Goal: Task Accomplishment & Management: Complete application form

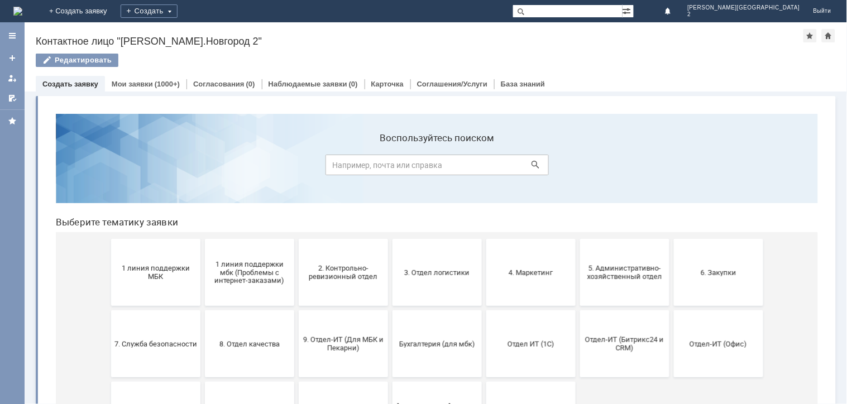
click at [124, 298] on button "1 линия поддержки МБК" at bounding box center [155, 271] width 89 height 67
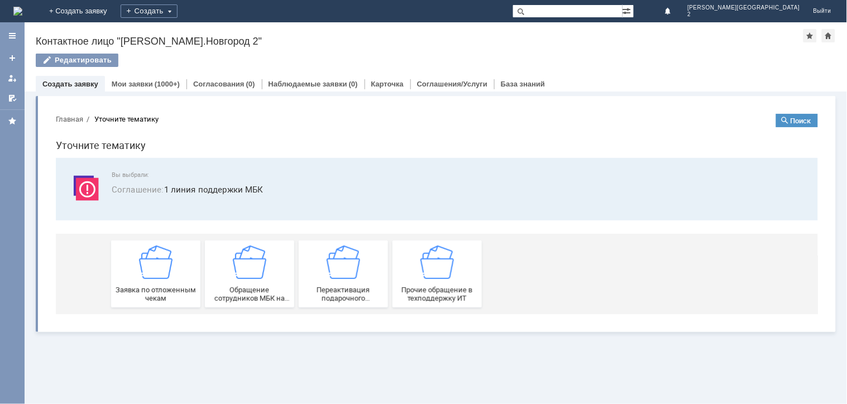
click at [124, 298] on span "Заявка по отложенным чекам" at bounding box center [155, 293] width 83 height 17
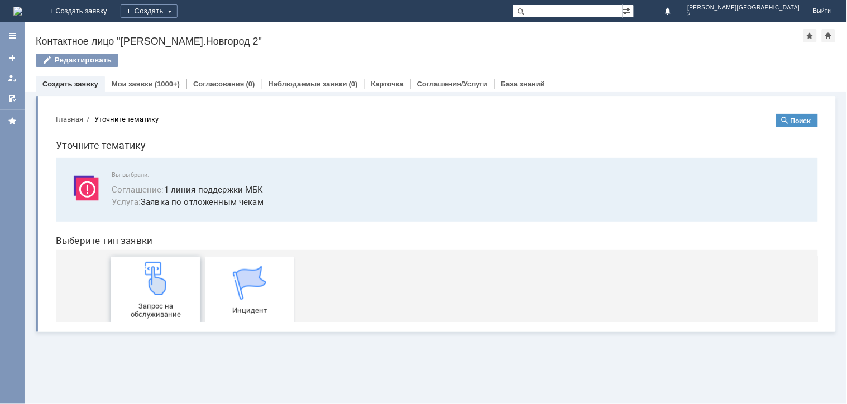
click at [124, 298] on div "Запрос на обслуживание" at bounding box center [155, 289] width 83 height 57
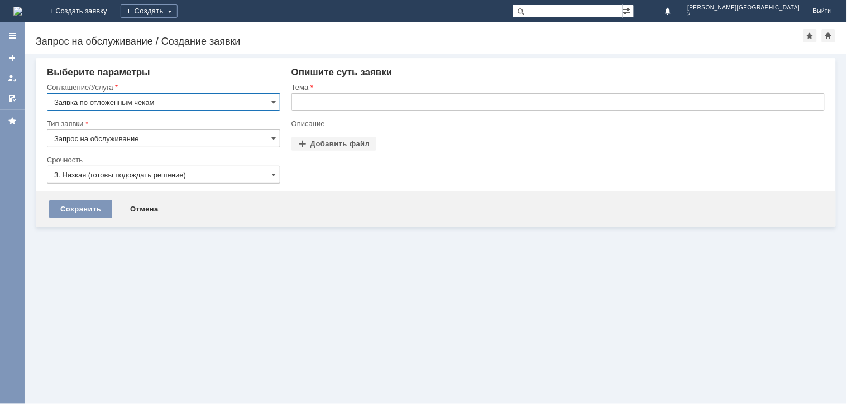
click at [332, 106] on input "text" at bounding box center [557, 102] width 533 height 18
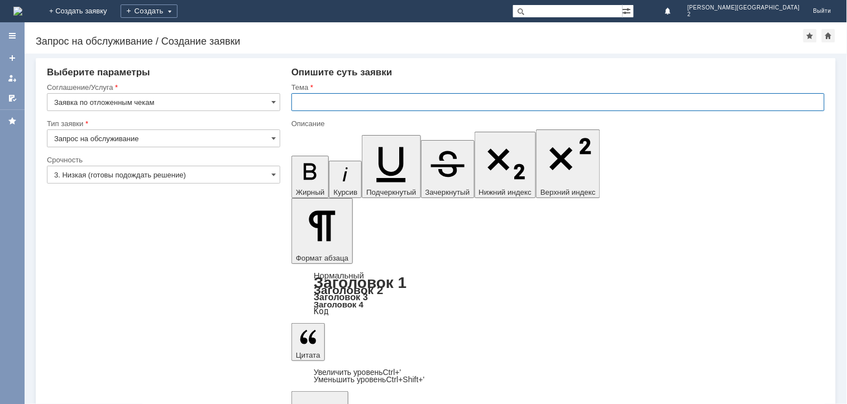
paste input "отложенные чеки 12.08.2025"
type input "отложенные чеки 12.08.2025"
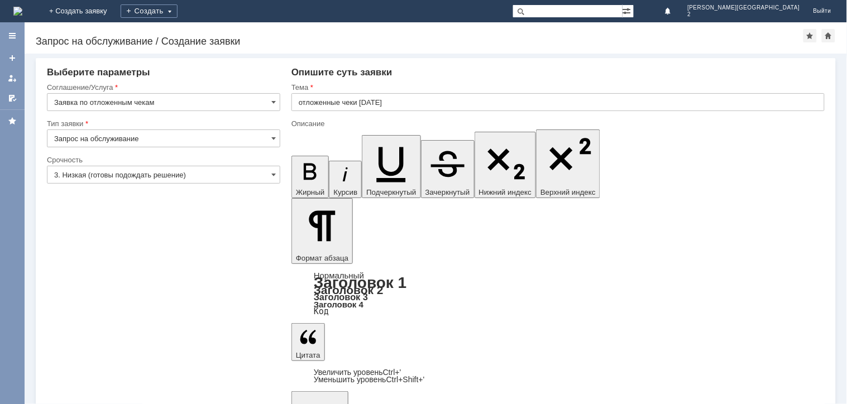
scroll to position [218, 3]
click at [85, 173] on input "3. Низкая (готовы подождать решение)" at bounding box center [163, 175] width 233 height 18
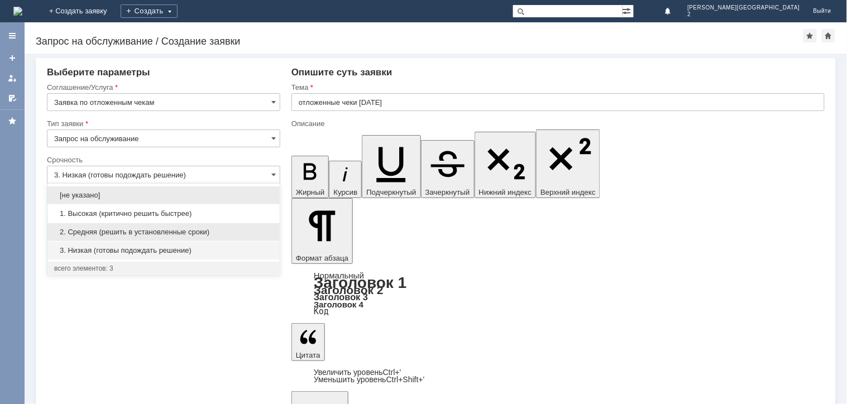
click at [86, 233] on span "2. Средняя (решить в установленные сроки)" at bounding box center [163, 232] width 219 height 9
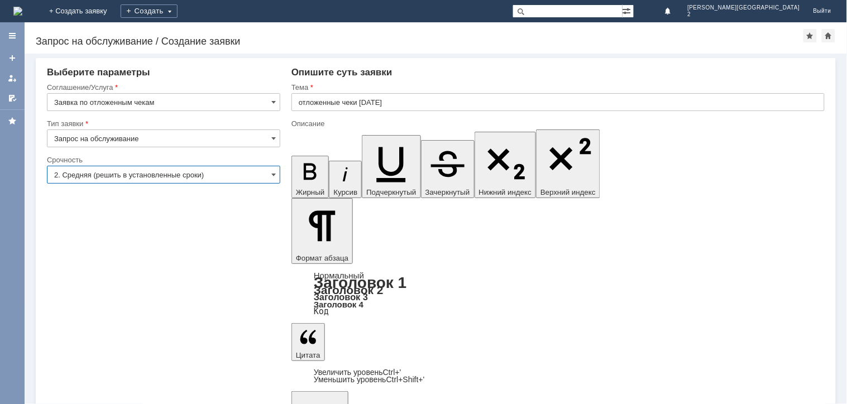
drag, startPoint x: 350, startPoint y: 232, endPoint x: 341, endPoint y: 242, distance: 13.4
type input "2. Средняя (решить в установленные сроки)"
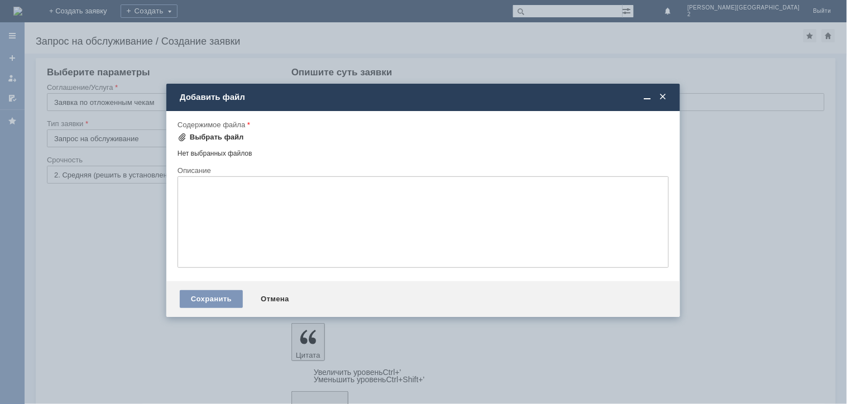
click at [209, 138] on div "Выбрать файл" at bounding box center [217, 137] width 54 height 9
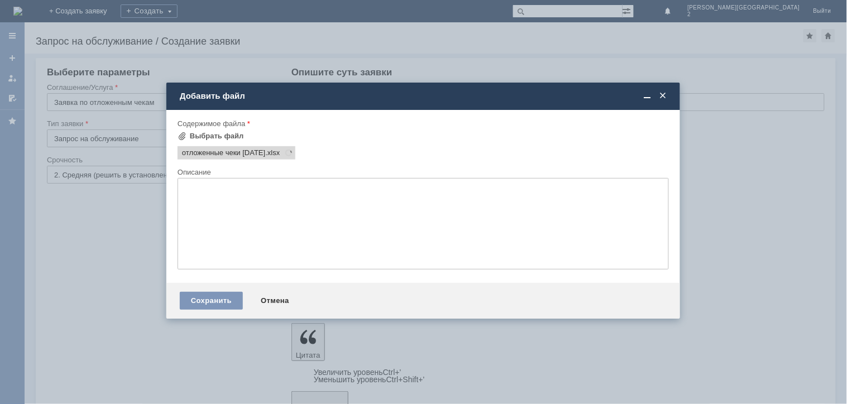
scroll to position [0, 0]
click at [190, 300] on div "Сохранить" at bounding box center [211, 301] width 63 height 18
